Goal: Task Accomplishment & Management: Use online tool/utility

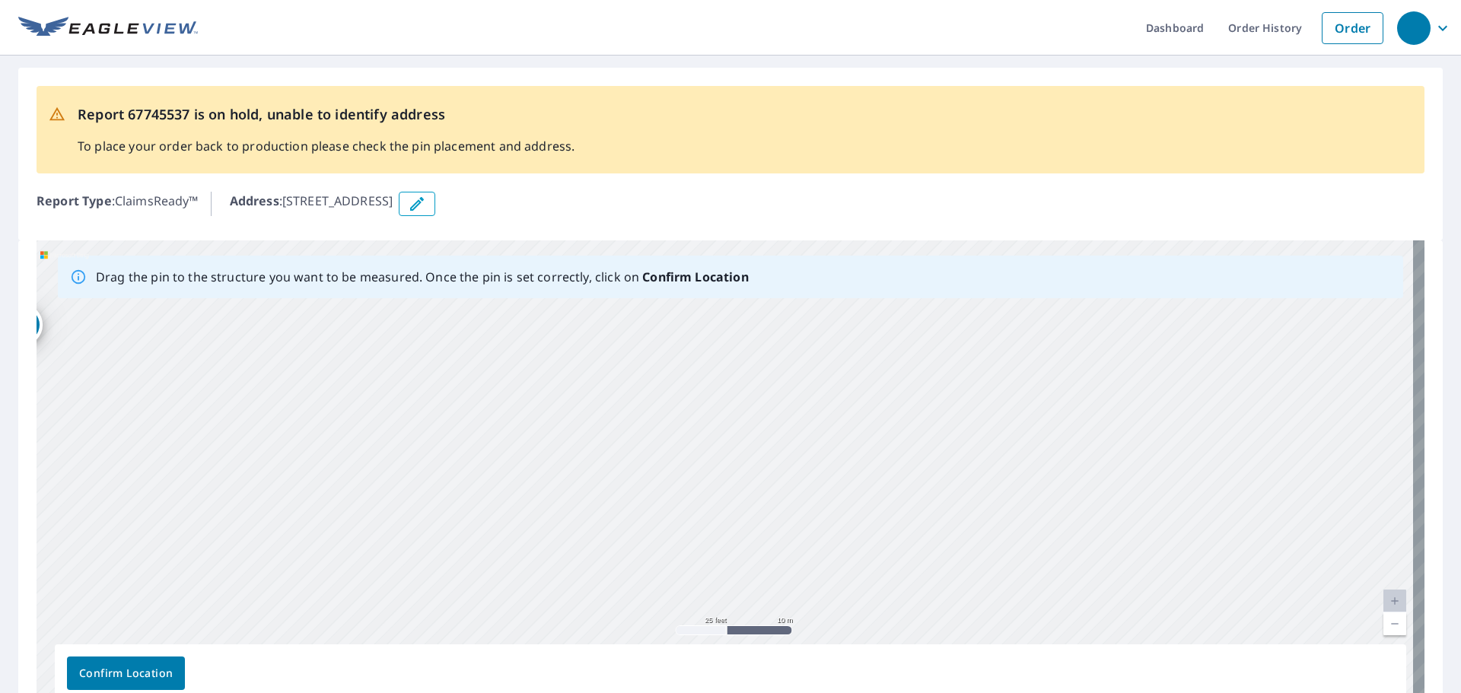
drag, startPoint x: 974, startPoint y: 561, endPoint x: 107, endPoint y: 482, distance: 870.9
click at [113, 481] on div "W [GEOGRAPHIC_DATA]" at bounding box center [731, 478] width 1388 height 477
drag, startPoint x: 755, startPoint y: 394, endPoint x: 503, endPoint y: 518, distance: 280.7
click at [503, 518] on div "W [GEOGRAPHIC_DATA]" at bounding box center [731, 478] width 1388 height 477
drag, startPoint x: 698, startPoint y: 447, endPoint x: 428, endPoint y: 482, distance: 272.4
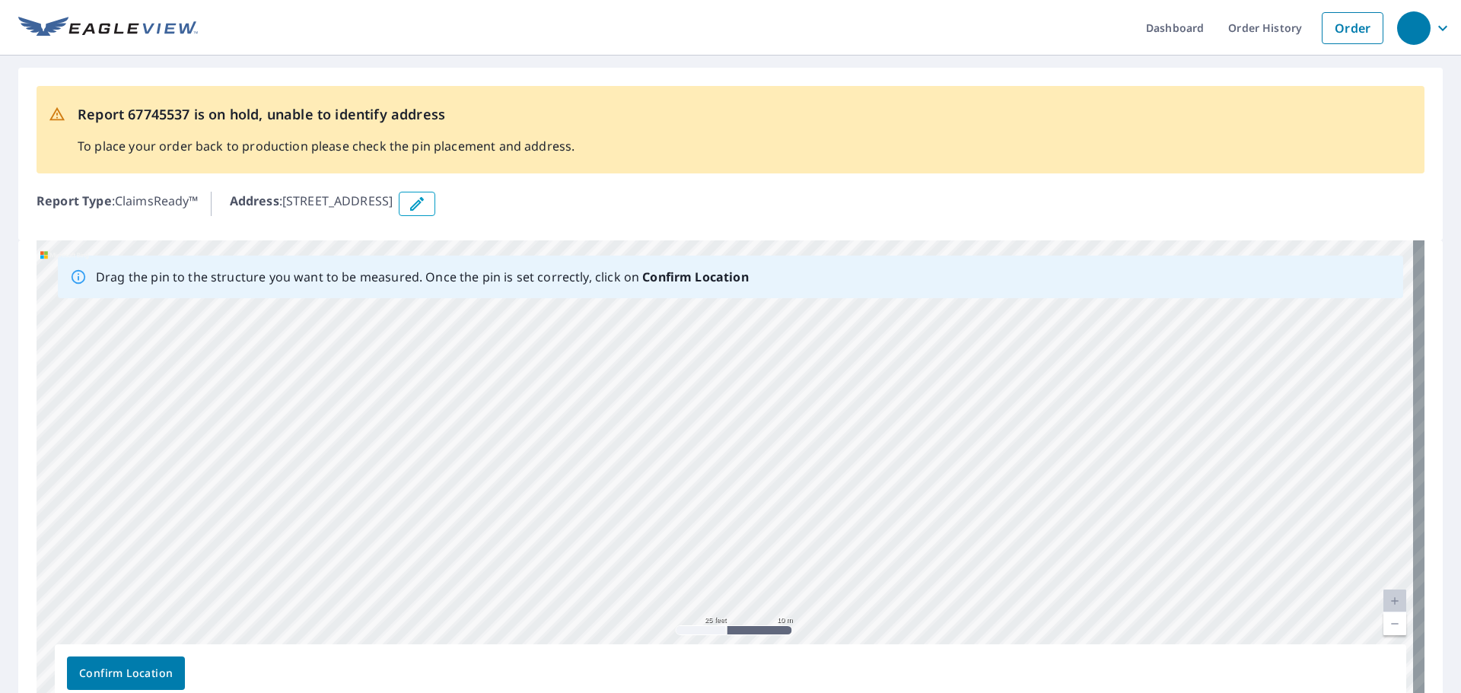
click at [428, 482] on div "W [GEOGRAPHIC_DATA]" at bounding box center [731, 478] width 1388 height 477
click at [438, 439] on div "W [GEOGRAPHIC_DATA]" at bounding box center [731, 478] width 1388 height 477
drag, startPoint x: 829, startPoint y: 514, endPoint x: 568, endPoint y: 457, distance: 267.9
click at [573, 460] on div "W [GEOGRAPHIC_DATA]" at bounding box center [731, 478] width 1388 height 477
drag, startPoint x: 491, startPoint y: 420, endPoint x: 771, endPoint y: 382, distance: 282.5
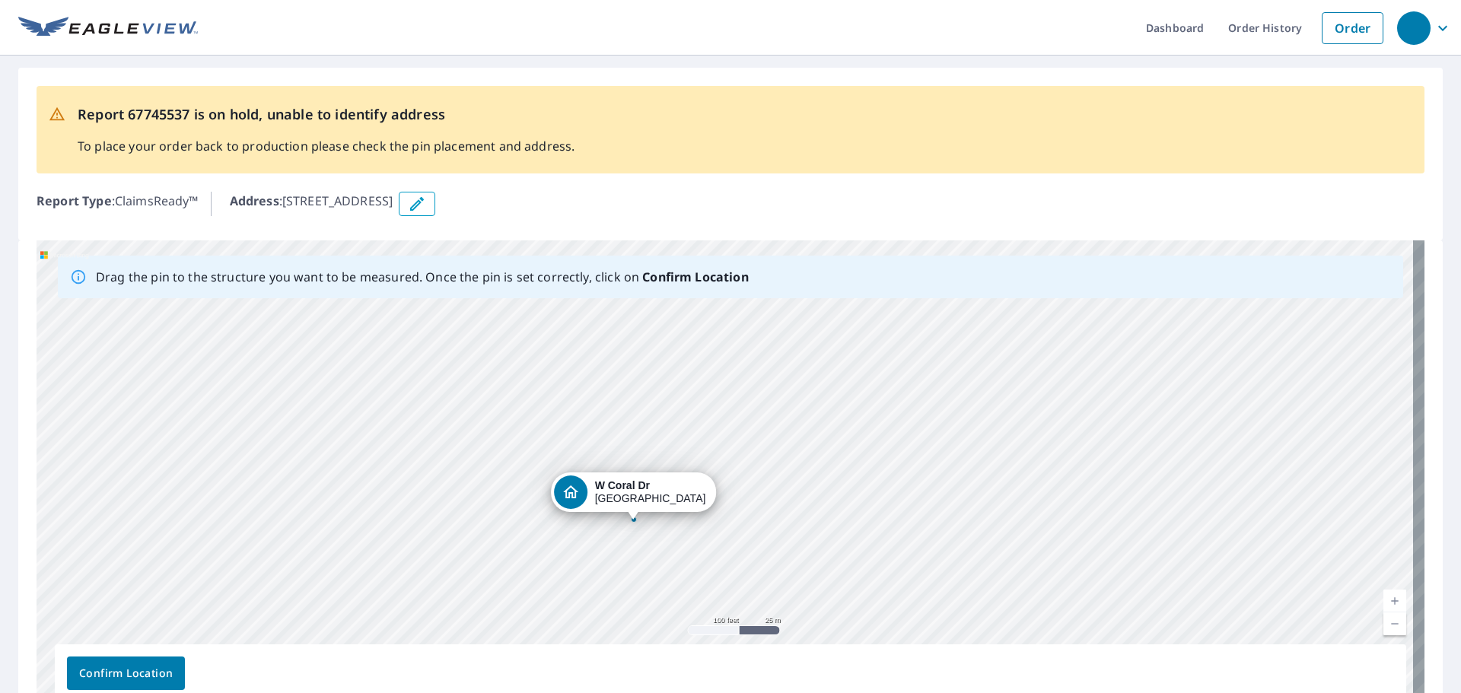
drag, startPoint x: 782, startPoint y: 480, endPoint x: 693, endPoint y: 492, distance: 89.8
click at [693, 492] on div "W [GEOGRAPHIC_DATA]" at bounding box center [731, 478] width 1388 height 477
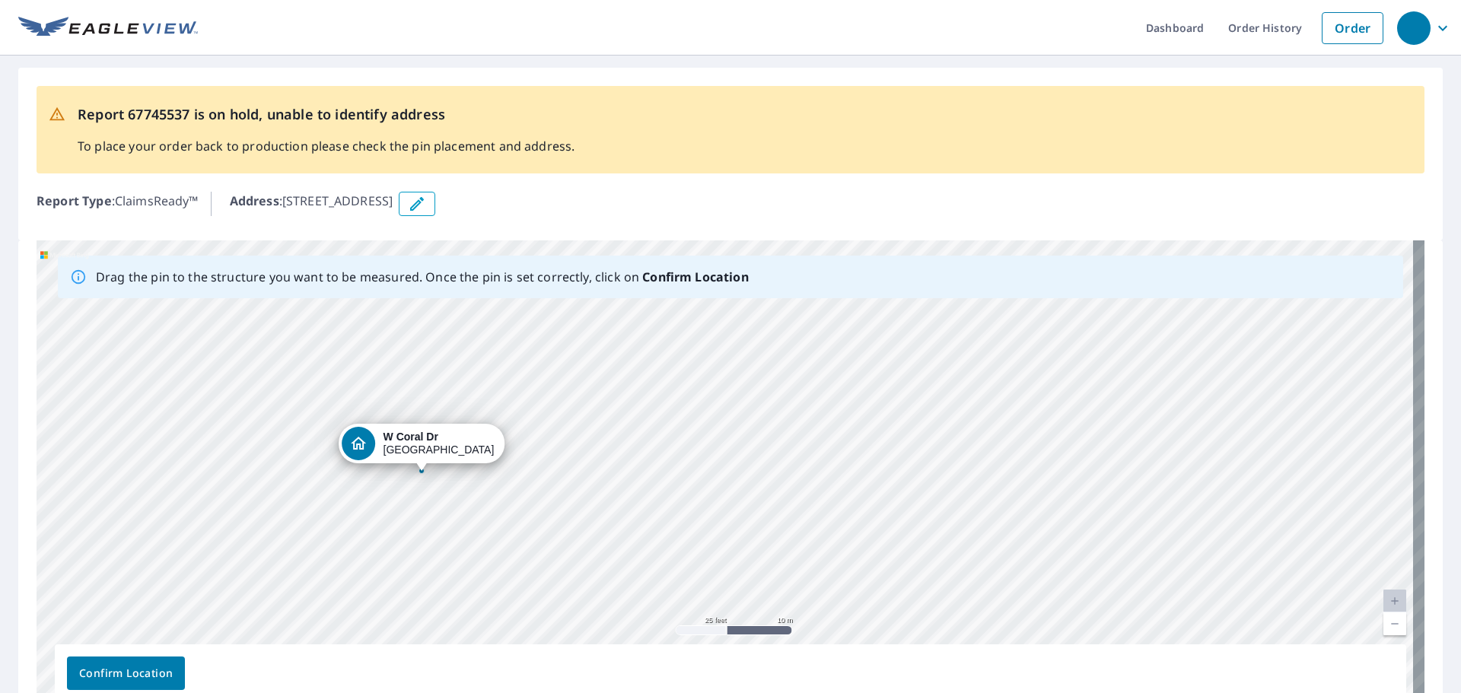
drag, startPoint x: 526, startPoint y: 530, endPoint x: 757, endPoint y: 421, distance: 255.9
click at [757, 421] on div "W [GEOGRAPHIC_DATA]" at bounding box center [731, 478] width 1388 height 477
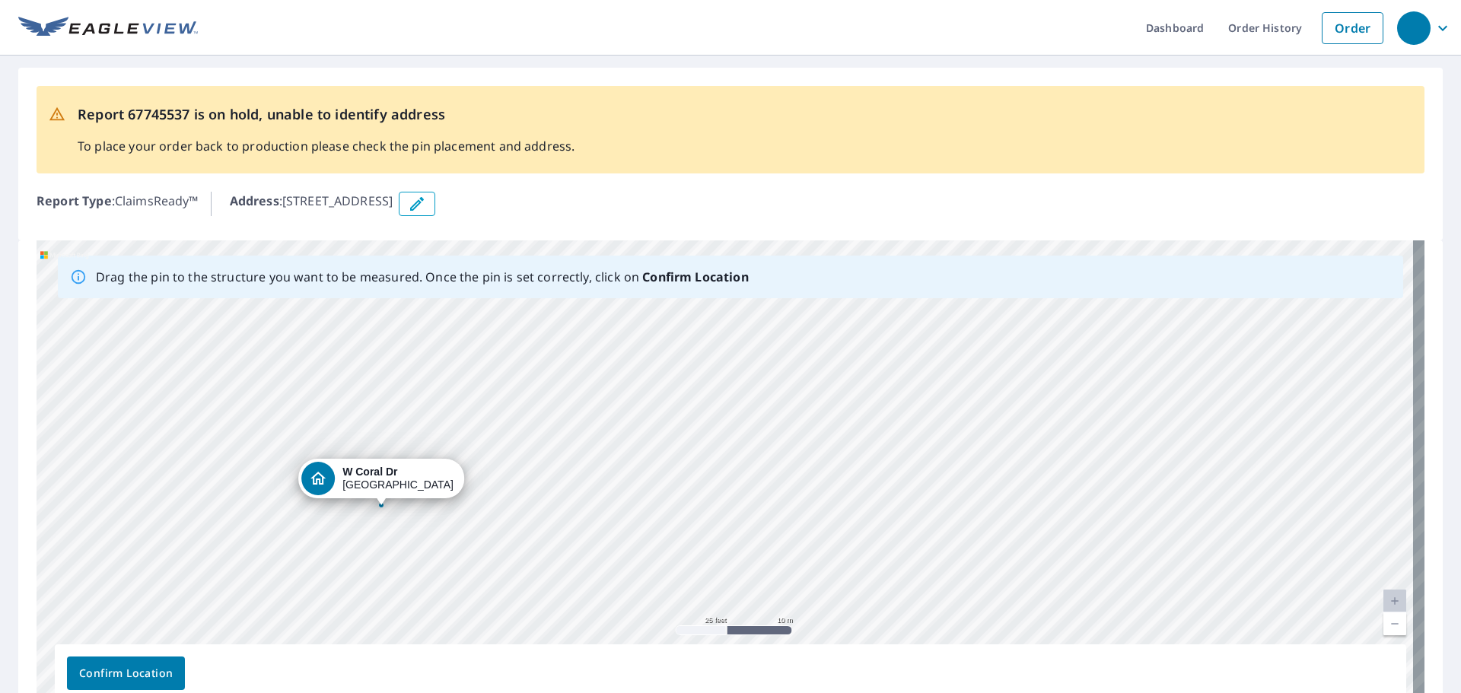
drag, startPoint x: 358, startPoint y: 446, endPoint x: 319, endPoint y: 481, distance: 52.8
click at [319, 481] on div "W [GEOGRAPHIC_DATA]" at bounding box center [731, 478] width 1388 height 477
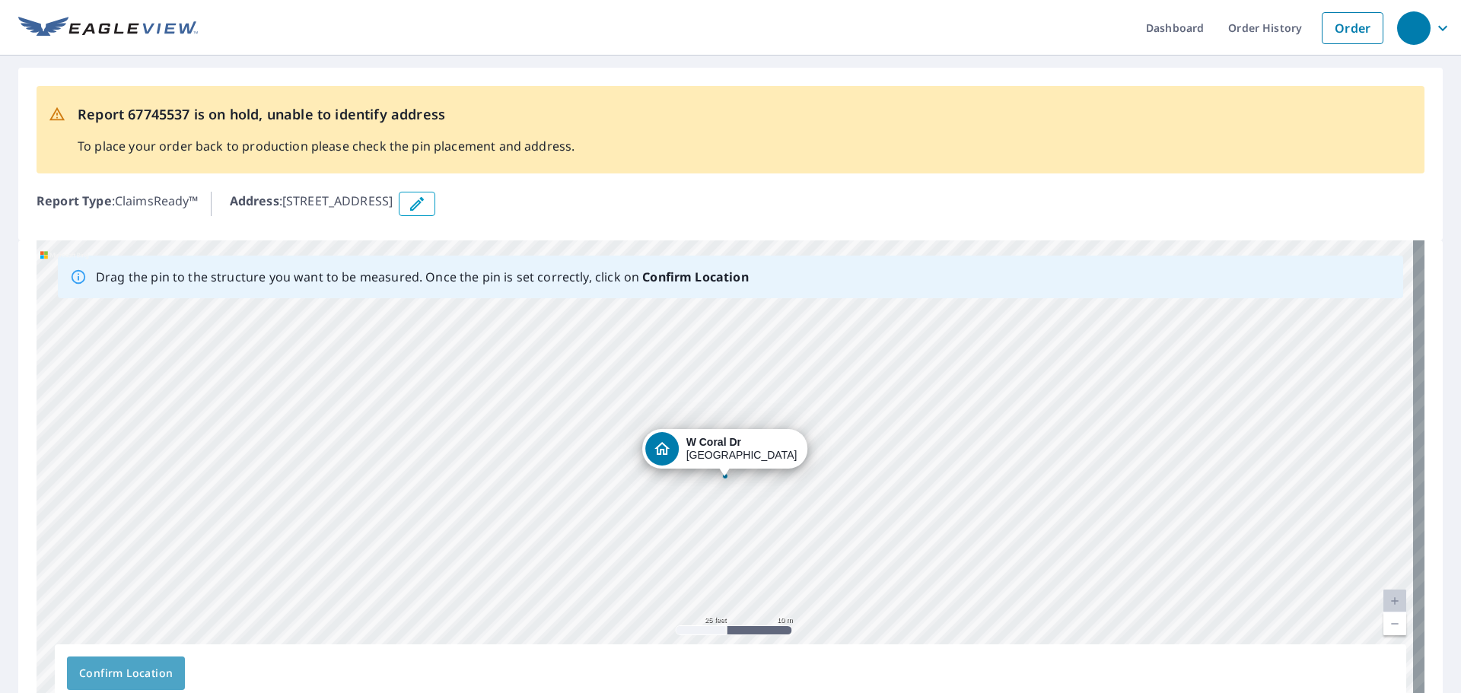
click at [119, 669] on span "Confirm Location" at bounding box center [126, 673] width 94 height 19
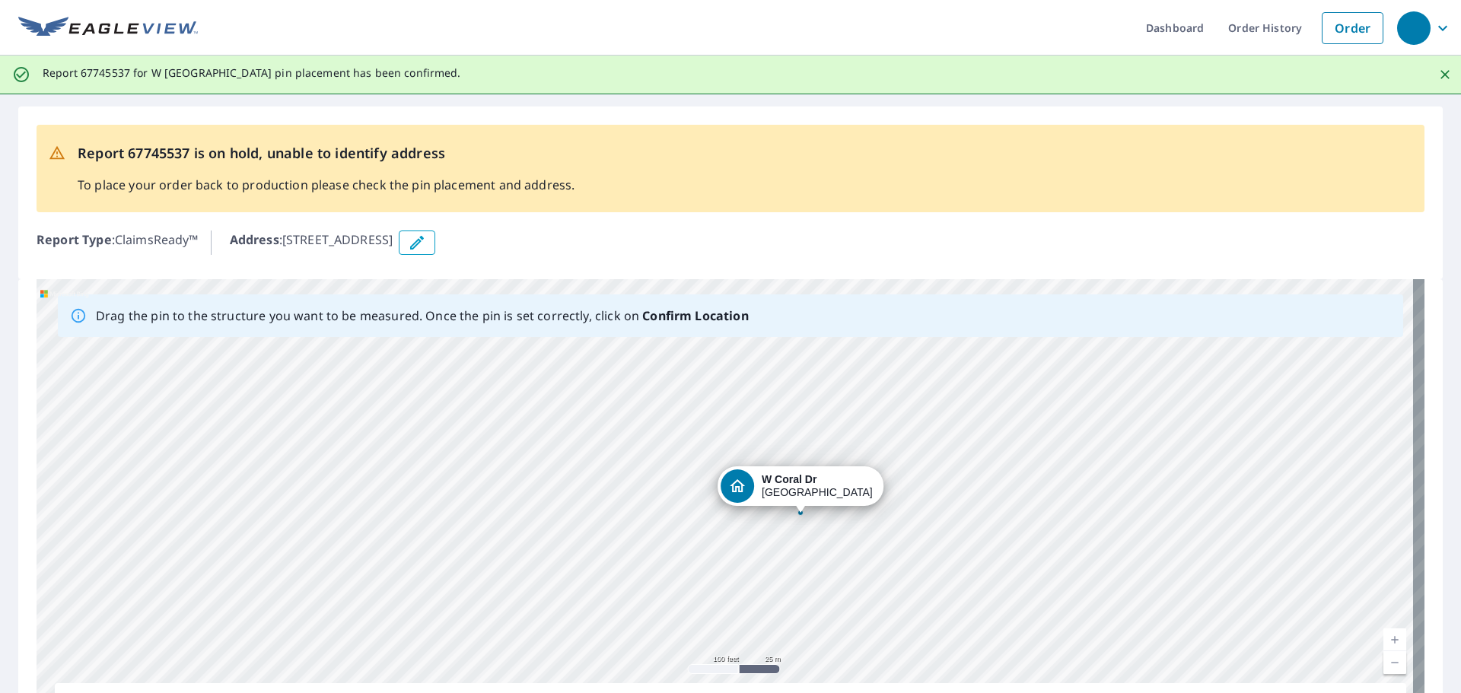
scroll to position [132, 0]
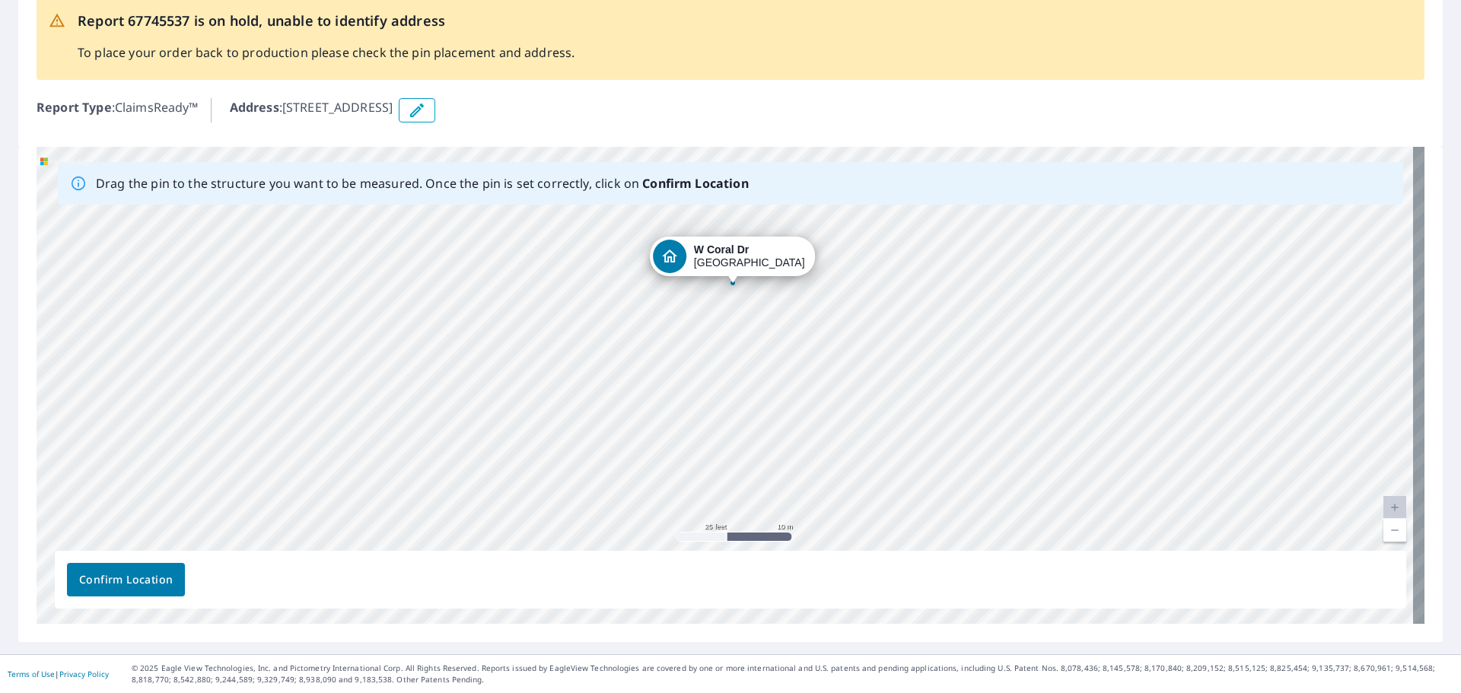
click at [140, 583] on span "Confirm Location" at bounding box center [126, 580] width 94 height 19
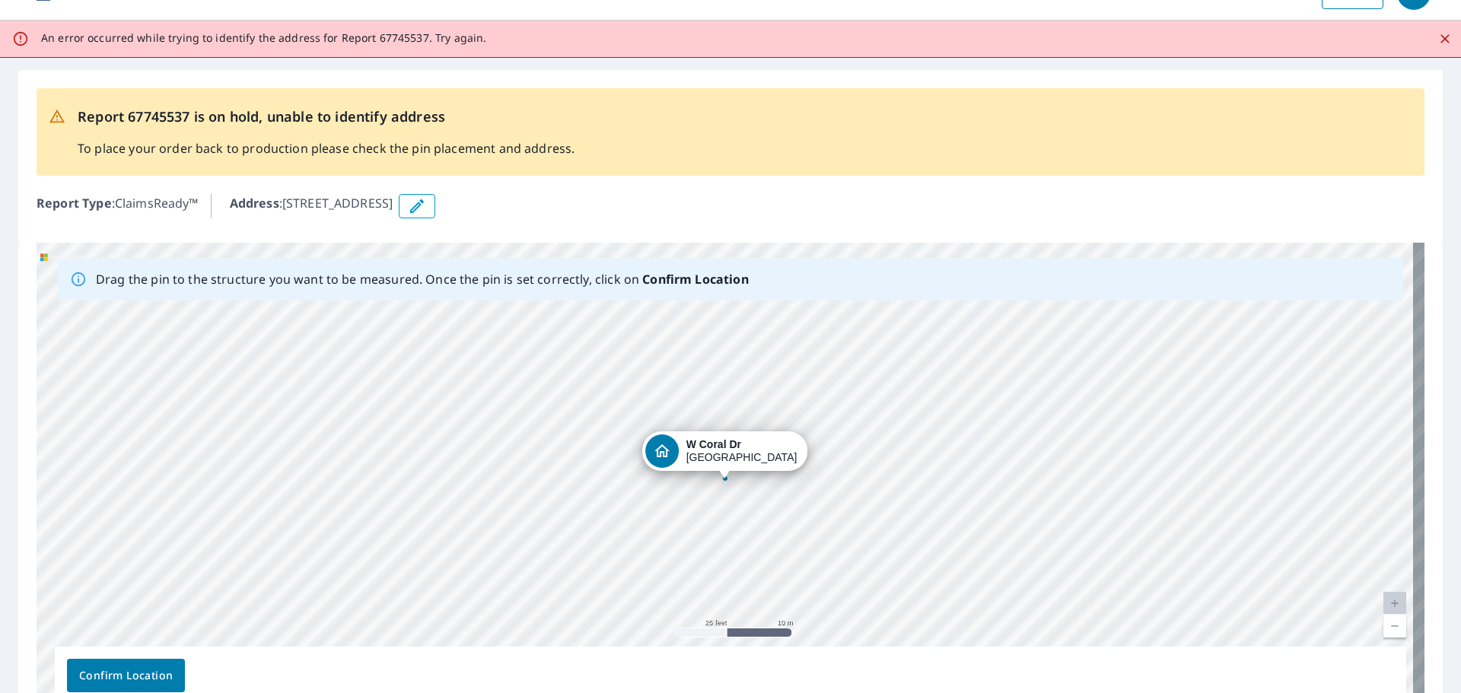
scroll to position [0, 0]
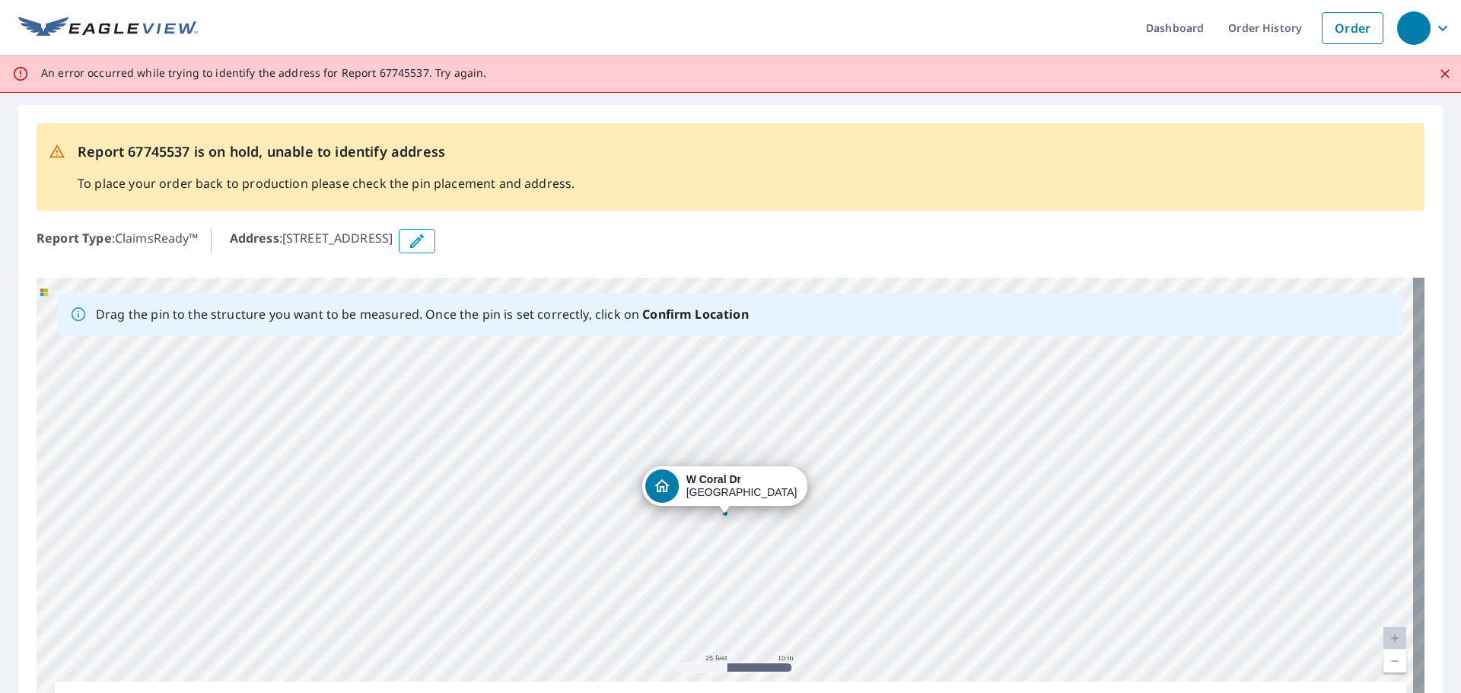
click at [1438, 73] on icon "Close" at bounding box center [1444, 73] width 15 height 15
